Goal: Task Accomplishment & Management: Complete application form

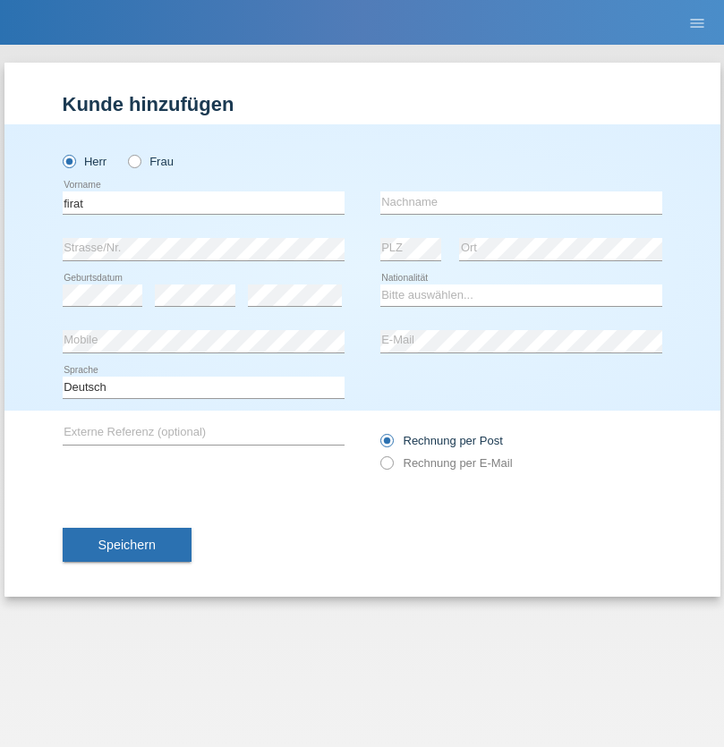
type input "firat"
click at [521, 202] on input "text" at bounding box center [521, 202] width 282 height 22
type input "kara"
select select "CH"
radio input "true"
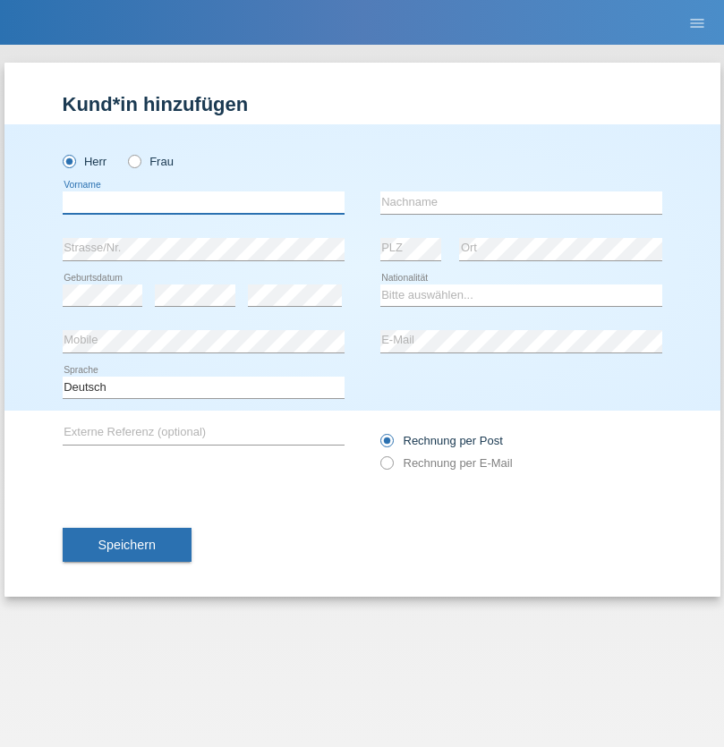
click at [203, 202] on input "text" at bounding box center [204, 202] width 282 height 22
type input "[PERSON_NAME]"
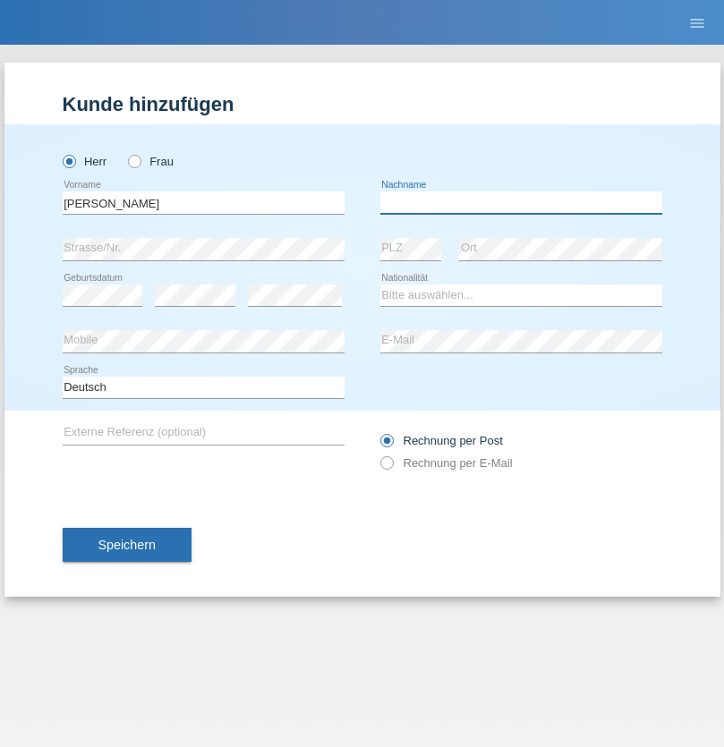
click at [521, 202] on input "text" at bounding box center [521, 202] width 282 height 22
type input "[PERSON_NAME]"
select select "PL"
select select "C"
select select "01"
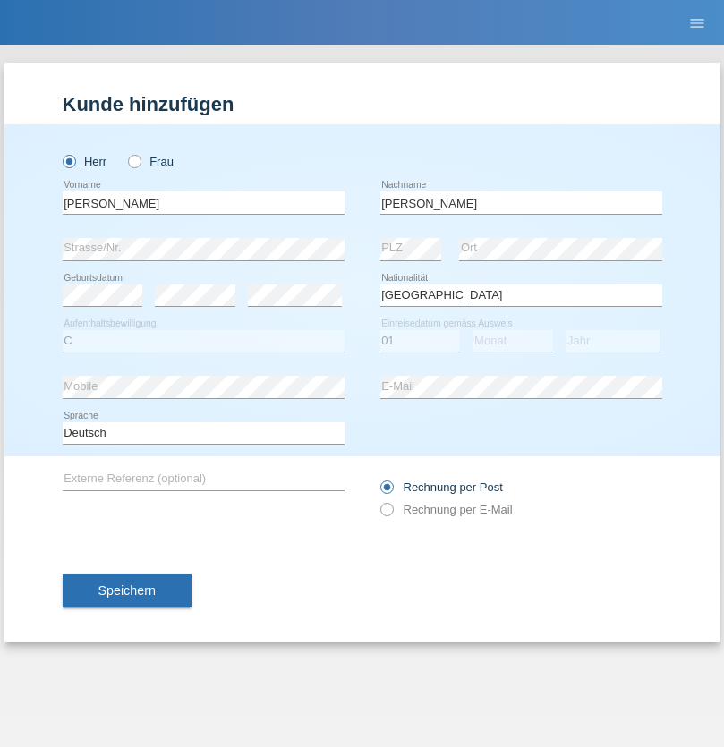
select select "05"
select select "2019"
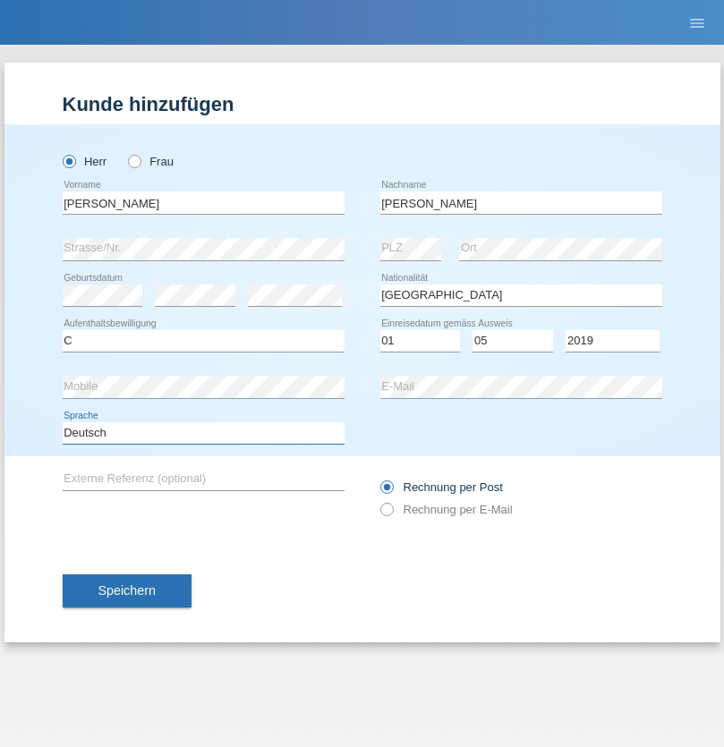
select select "en"
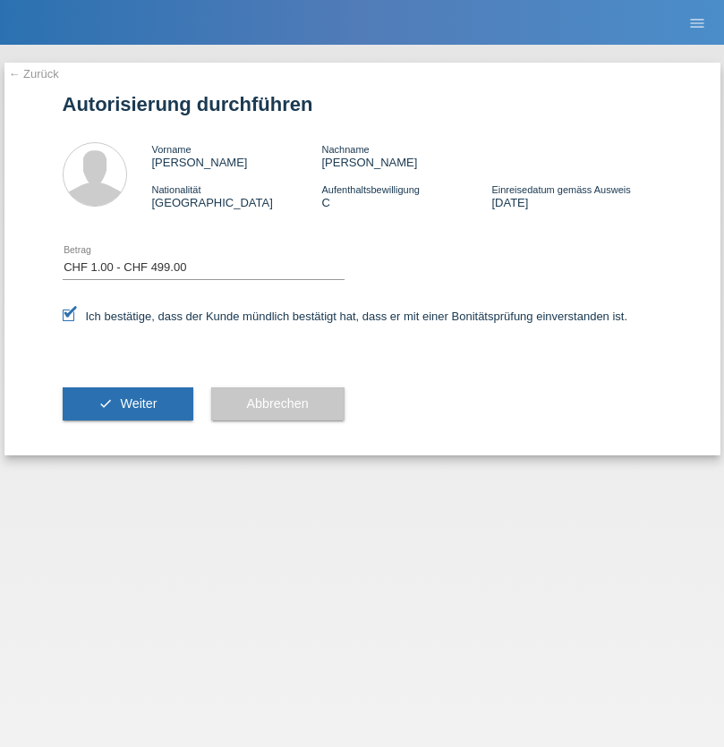
select select "1"
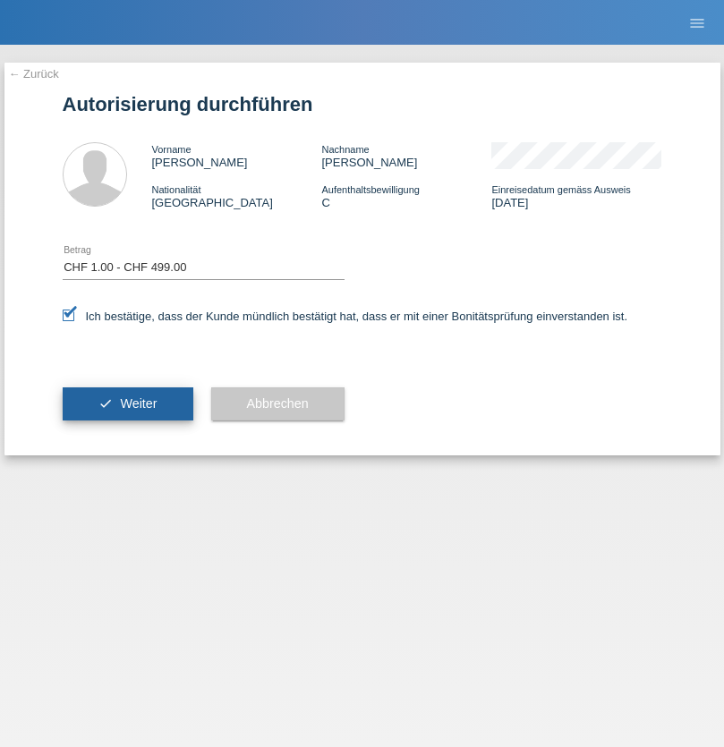
click at [127, 404] on span "Weiter" at bounding box center [138, 403] width 37 height 14
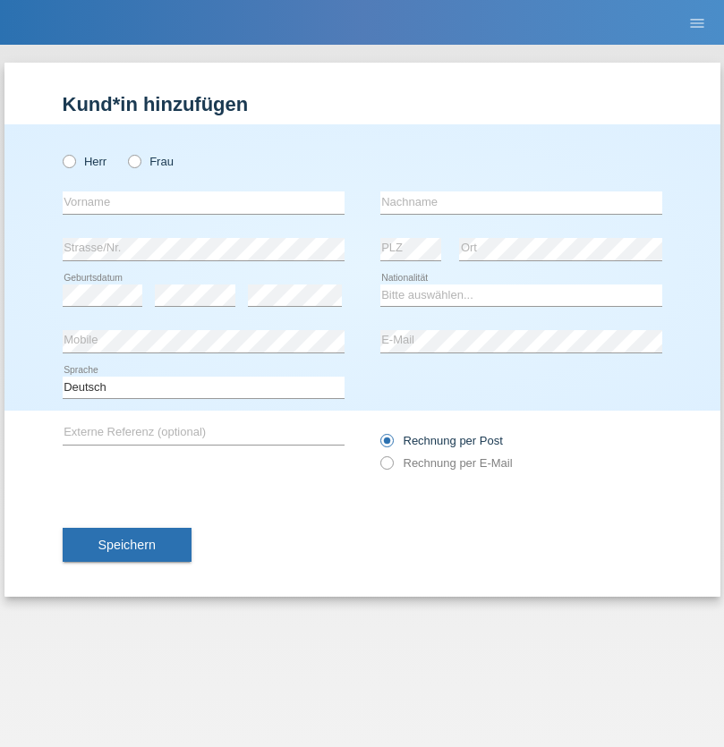
radio input "true"
click at [203, 202] on input "text" at bounding box center [204, 202] width 282 height 22
type input "Alessia"
click at [521, 202] on input "text" at bounding box center [521, 202] width 282 height 22
type input "Ferrara"
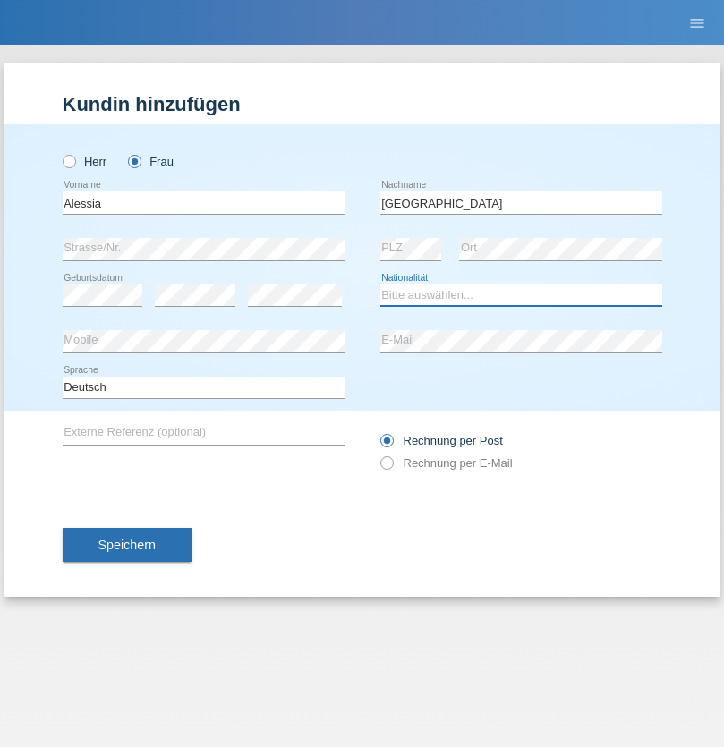
select select "CH"
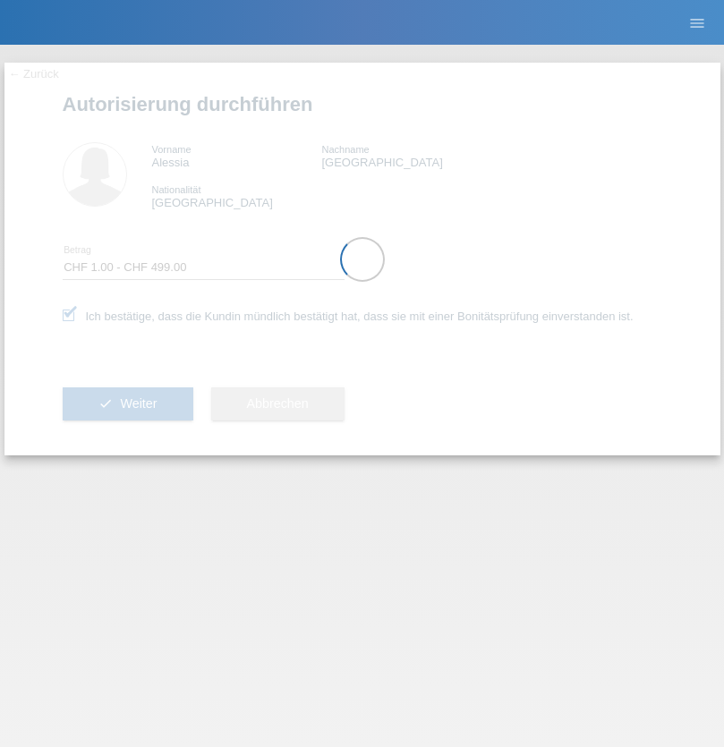
select select "1"
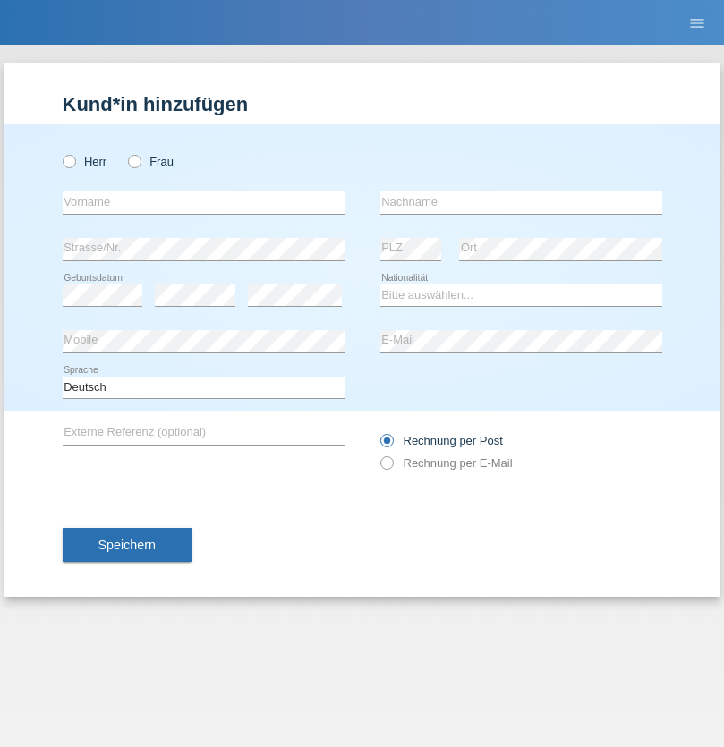
radio input "true"
click at [203, 202] on input "text" at bounding box center [204, 202] width 282 height 22
type input "Bogdan"
click at [521, 202] on input "text" at bounding box center [521, 202] width 282 height 22
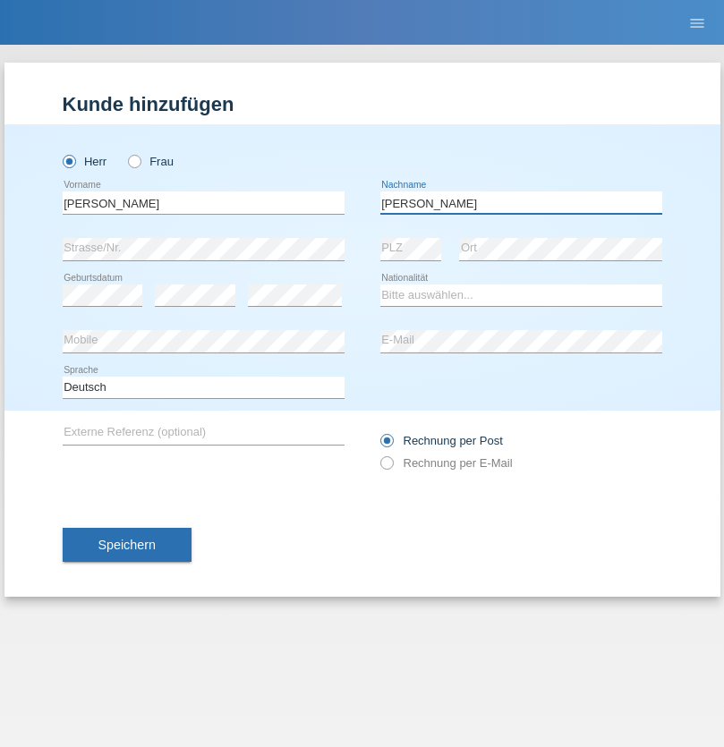
type input "Cristian"
select select "RO"
select select "C"
select select "11"
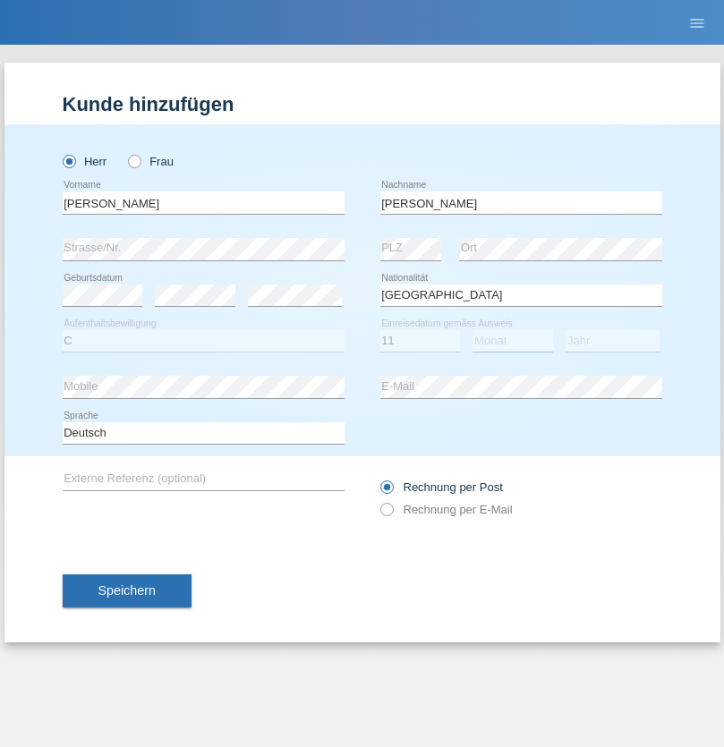
select select "02"
select select "2011"
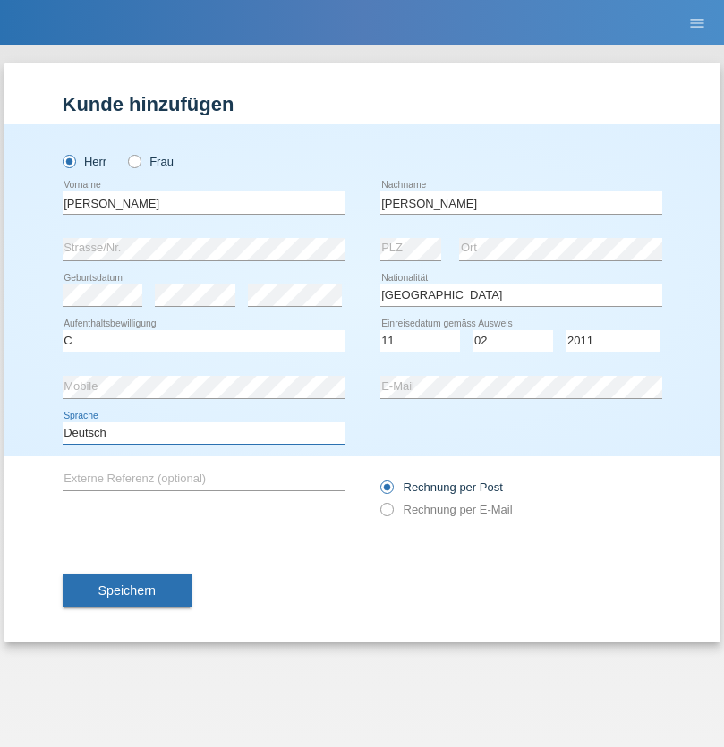
select select "en"
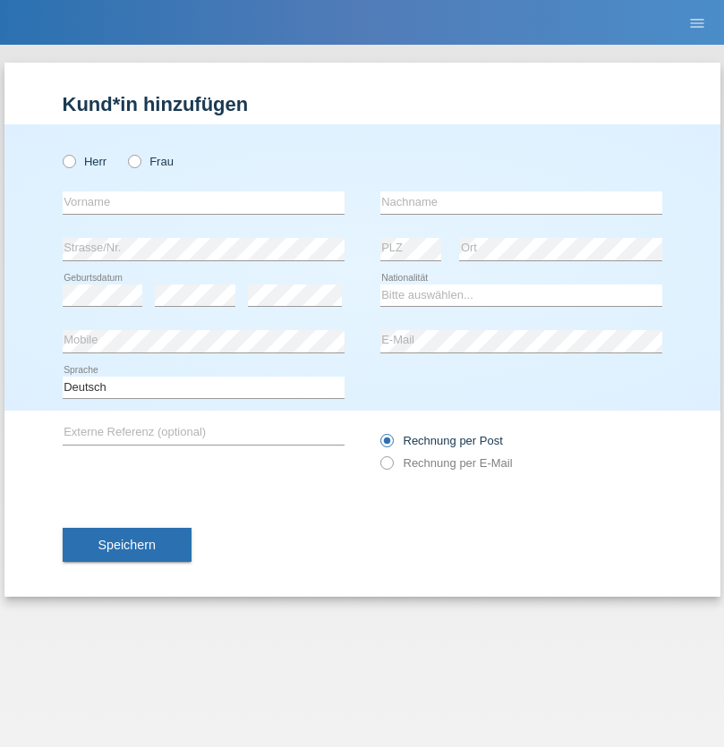
radio input "true"
click at [203, 202] on input "text" at bounding box center [204, 202] width 282 height 22
type input "Hasan"
click at [521, 202] on input "text" at bounding box center [521, 202] width 282 height 22
type input "Ymeri"
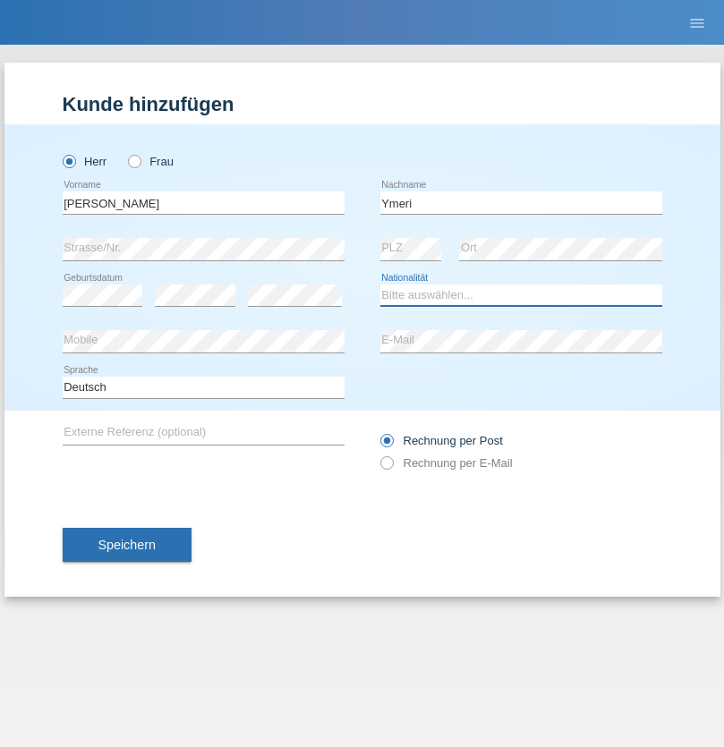
select select "XK"
select select "C"
select select "21"
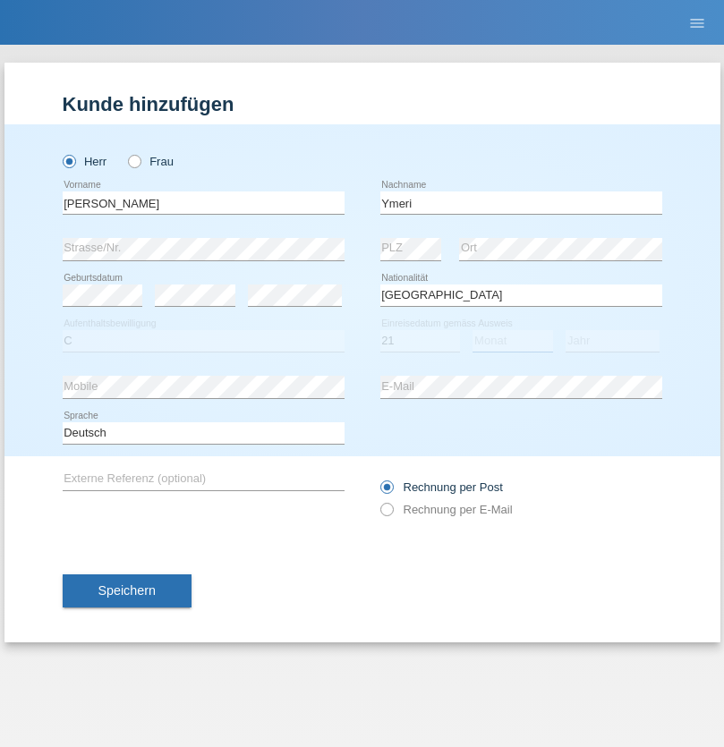
select select "03"
select select "1991"
